Goal: Navigation & Orientation: Find specific page/section

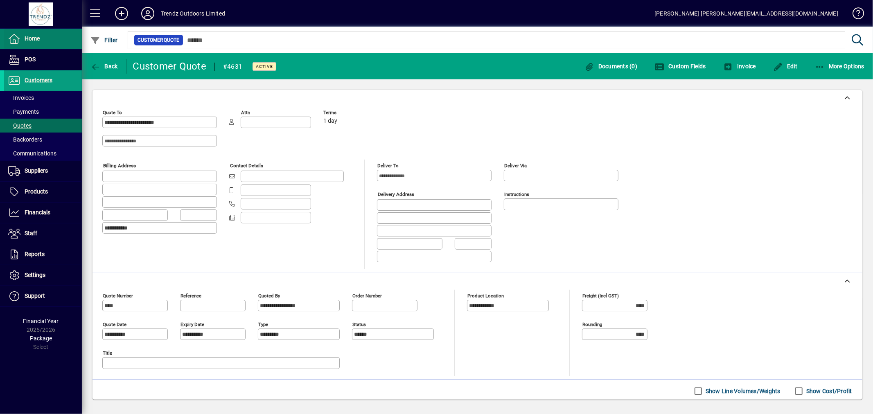
click at [45, 43] on span at bounding box center [43, 39] width 78 height 20
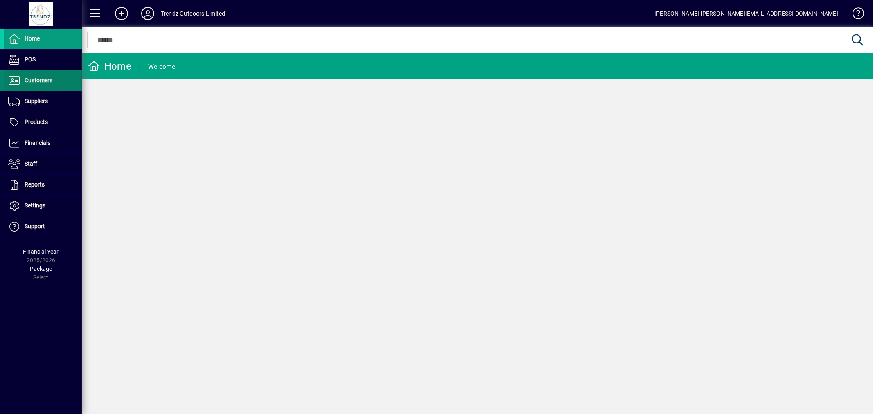
click at [56, 76] on span at bounding box center [43, 81] width 78 height 20
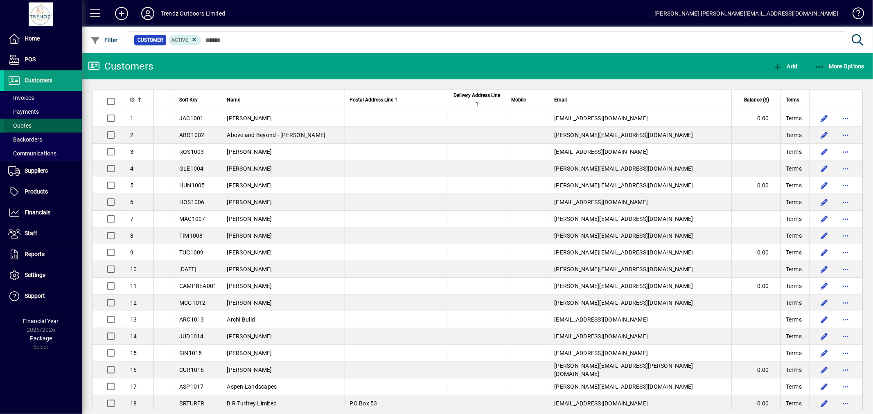
click at [30, 124] on span "Quotes" at bounding box center [19, 125] width 23 height 7
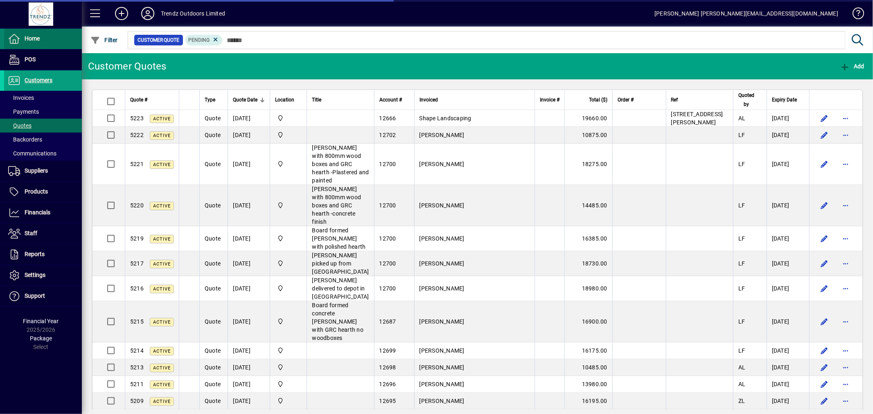
click at [37, 44] on span at bounding box center [43, 39] width 78 height 20
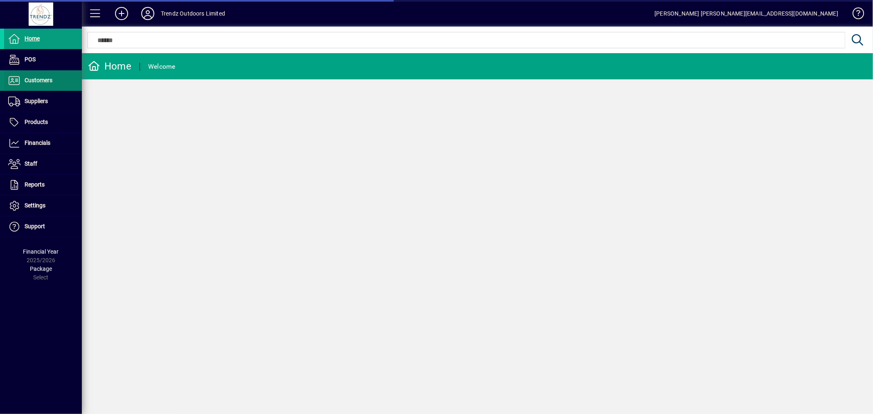
click at [32, 83] on span "Customers" at bounding box center [39, 80] width 28 height 7
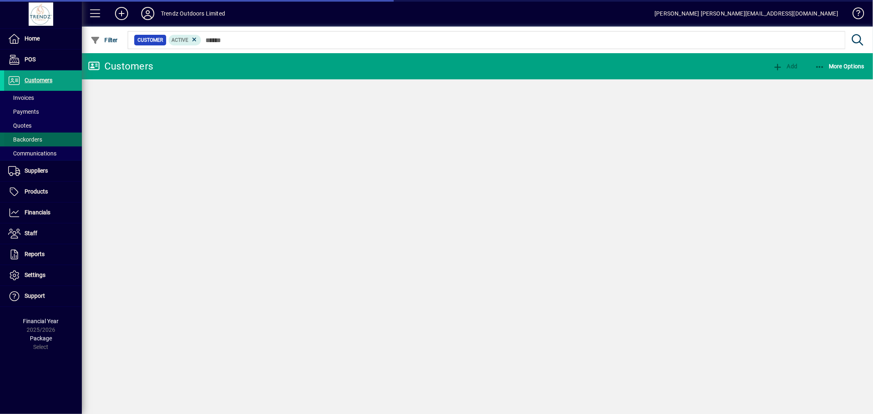
click at [26, 133] on span at bounding box center [43, 140] width 78 height 20
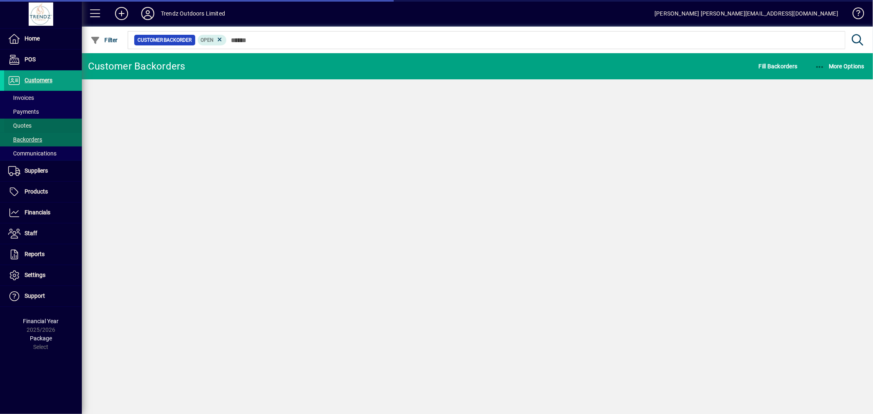
click at [22, 126] on span "Quotes" at bounding box center [19, 125] width 23 height 7
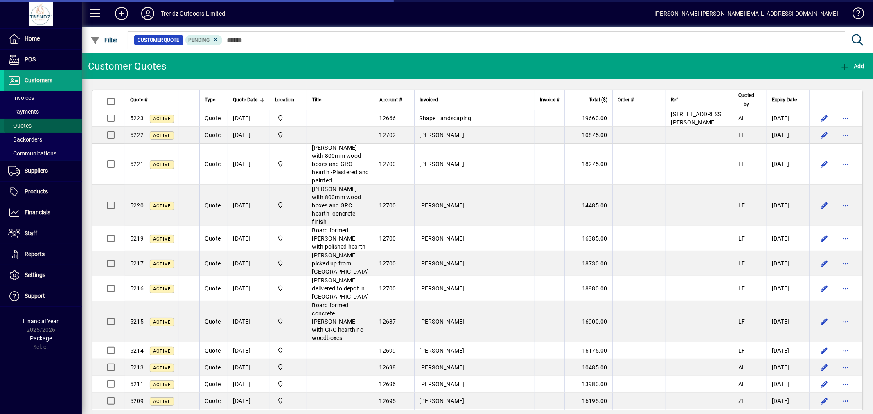
click at [22, 128] on span "Quotes" at bounding box center [19, 125] width 23 height 7
click at [36, 40] on span "Home" at bounding box center [32, 38] width 15 height 7
